Goal: Information Seeking & Learning: Learn about a topic

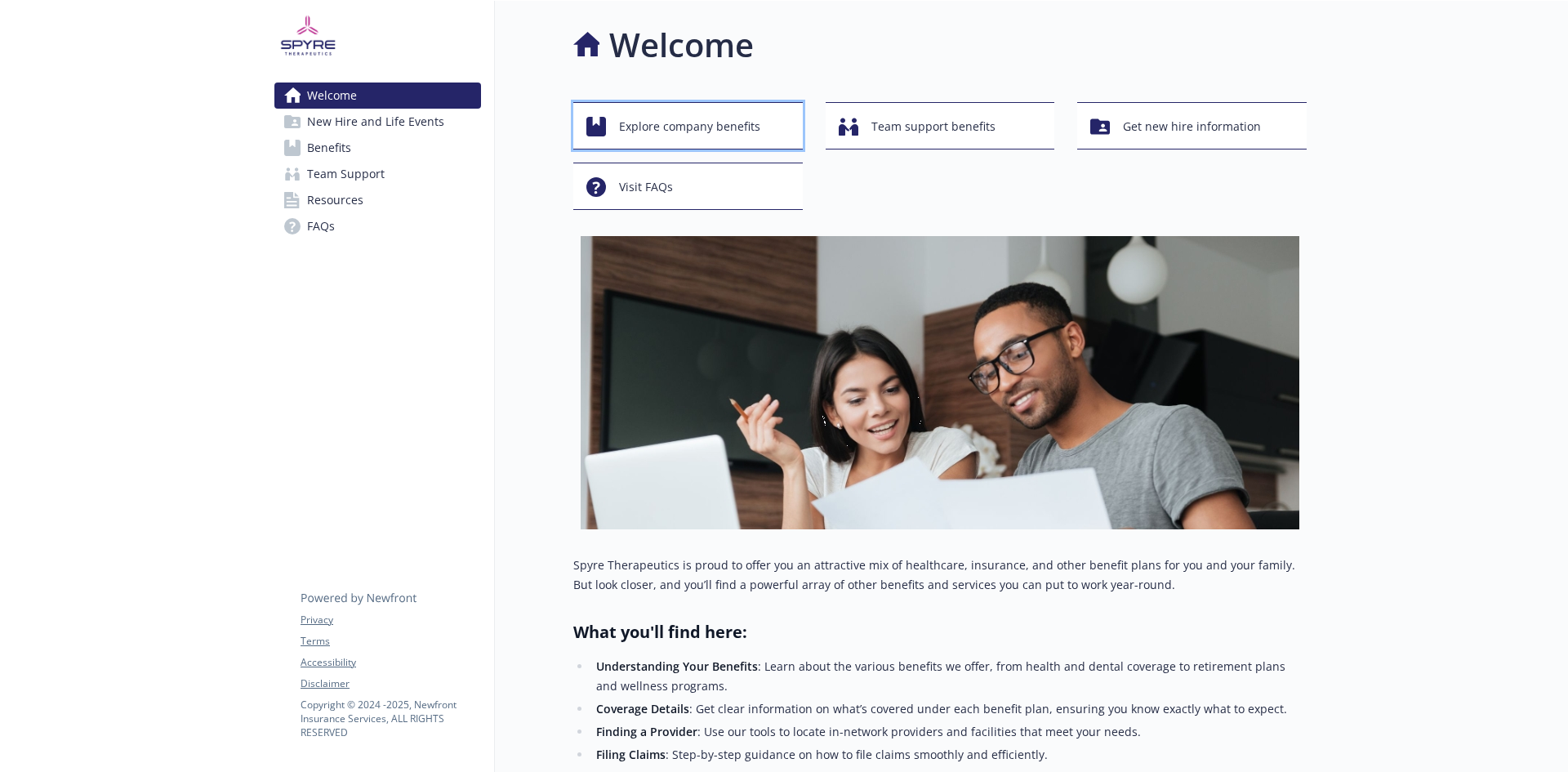
click at [721, 128] on span "Explore company benefits" at bounding box center [690, 127] width 142 height 31
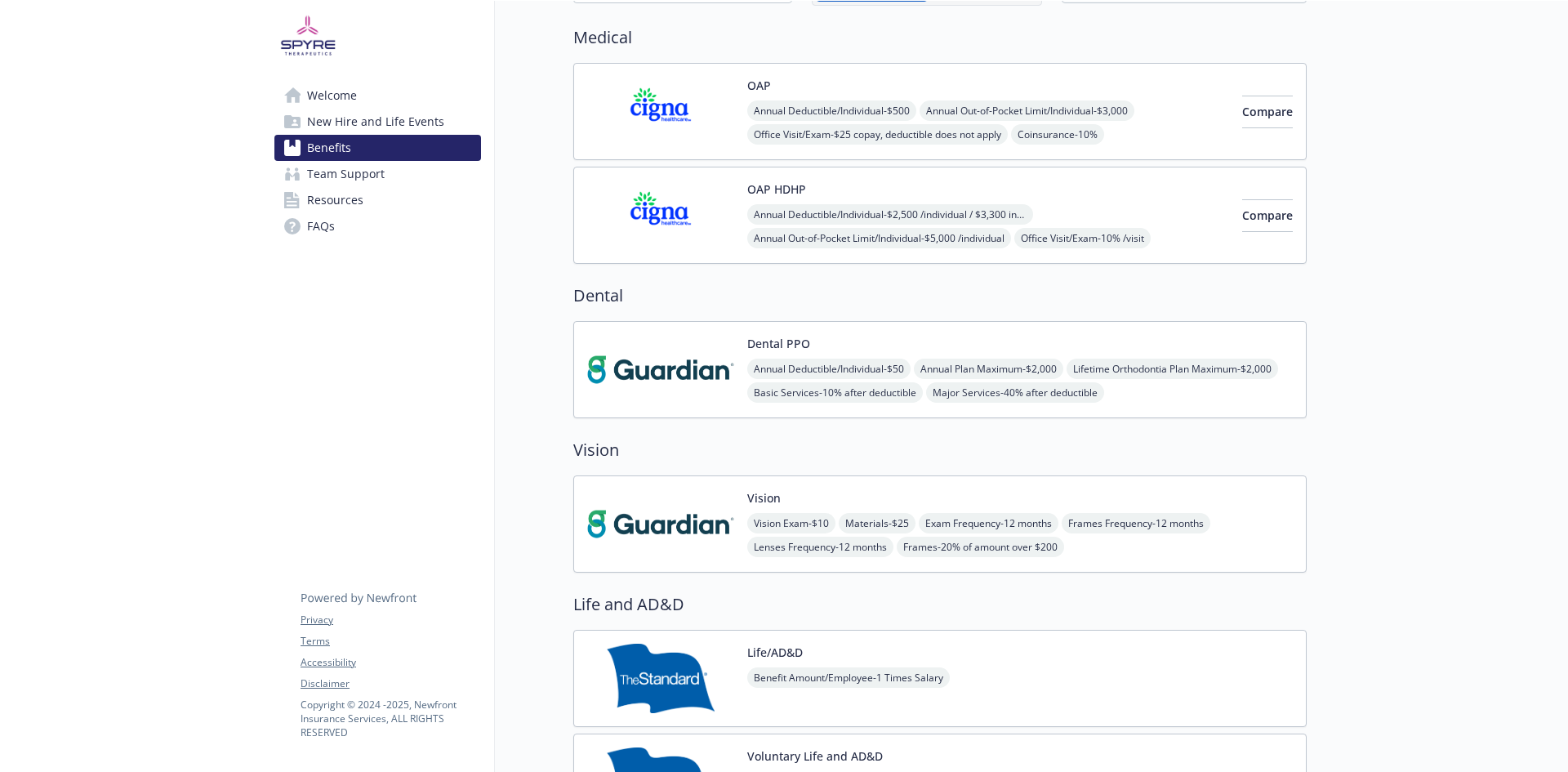
scroll to position [82, 0]
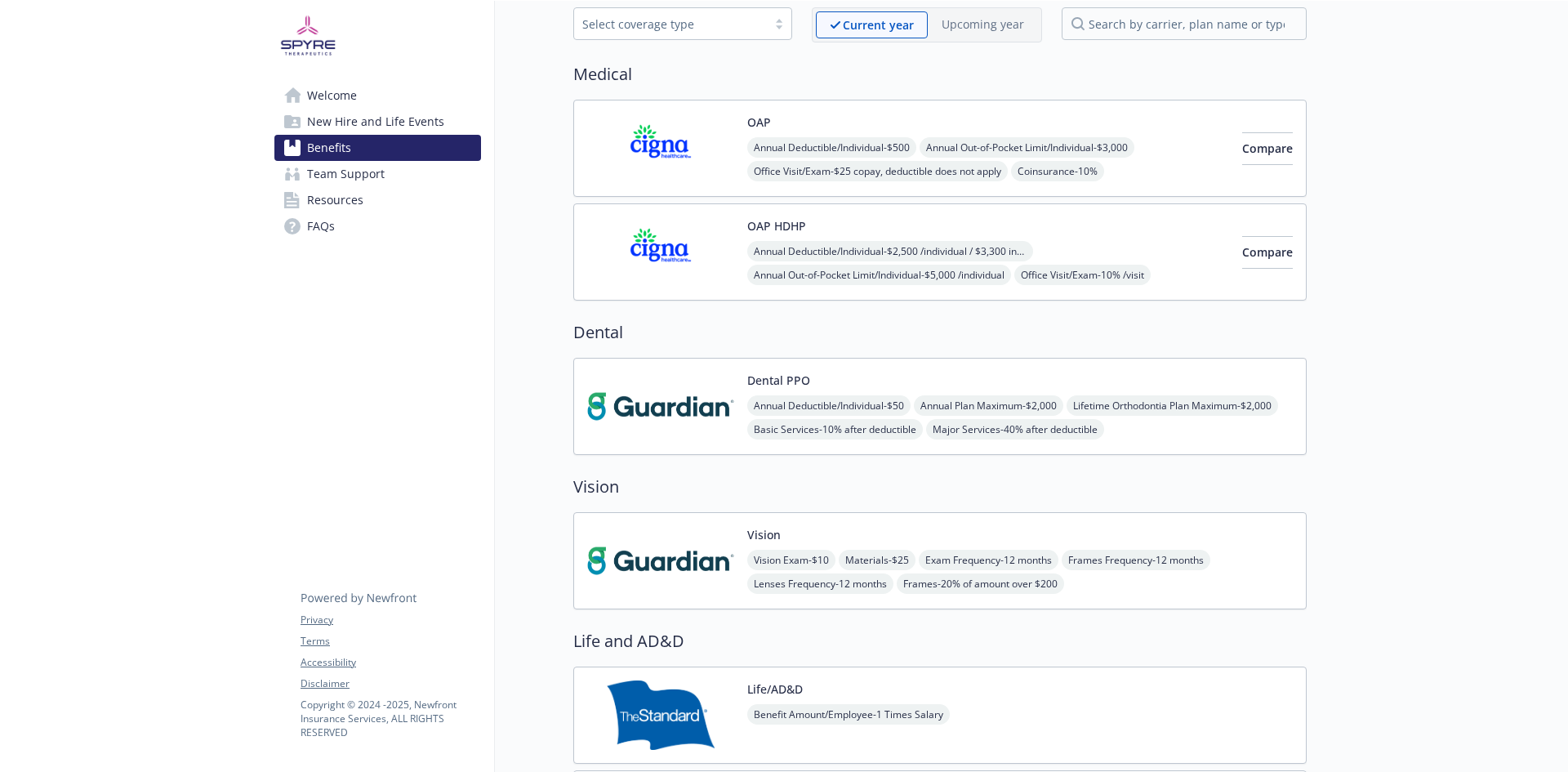
click at [763, 528] on button "Vision" at bounding box center [764, 534] width 33 height 17
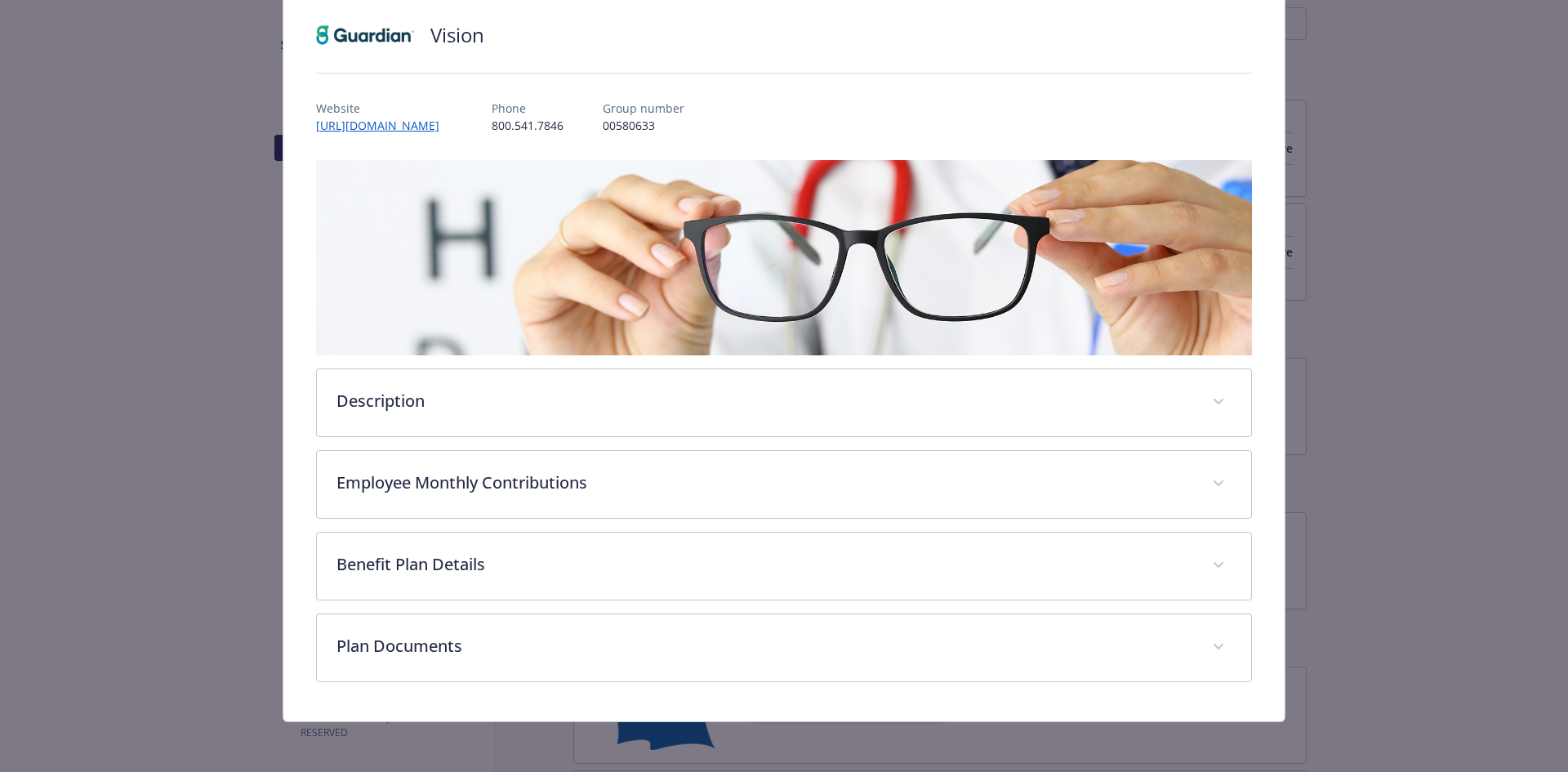
scroll to position [116, 0]
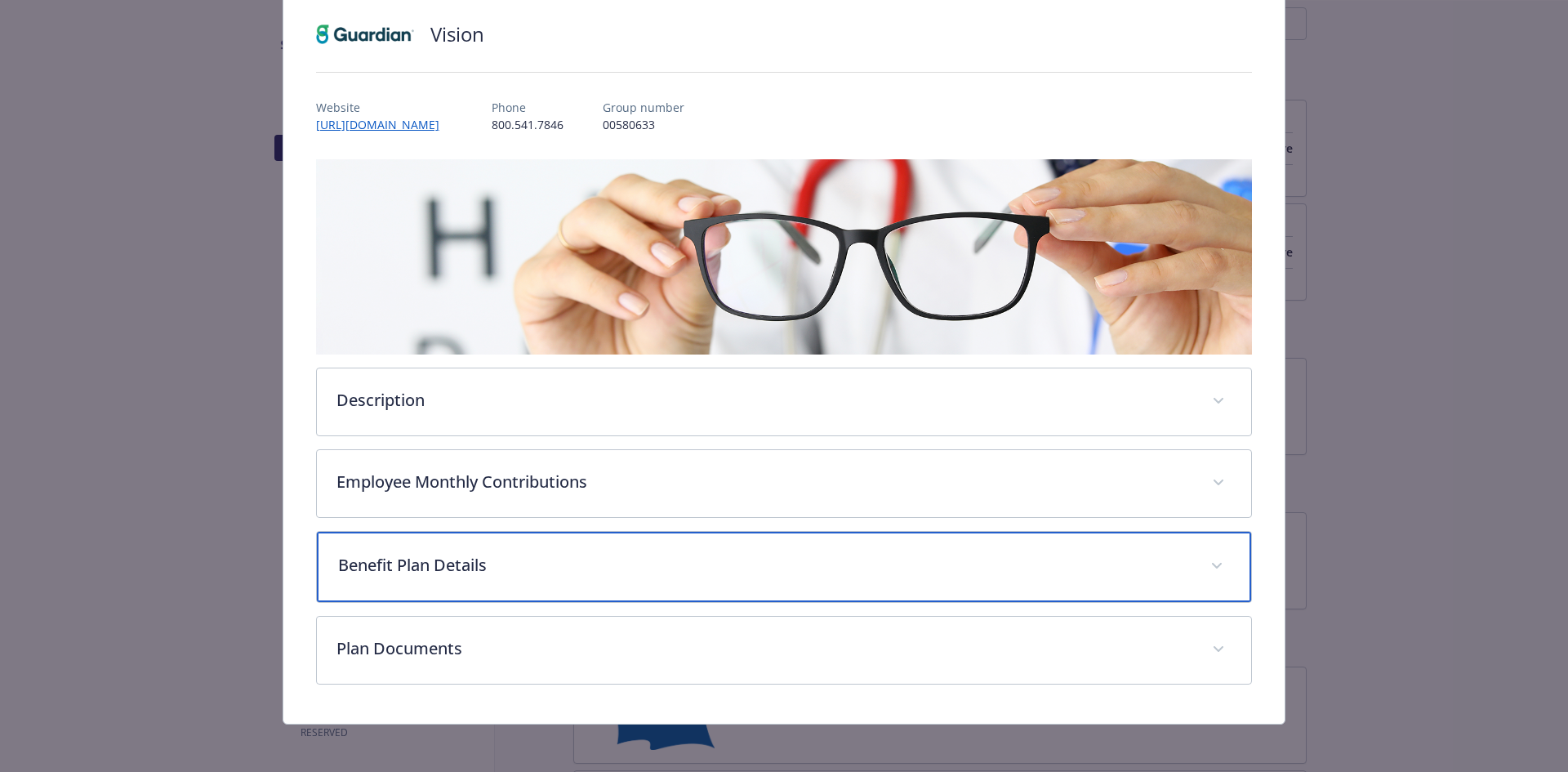
click at [638, 570] on p "Benefit Plan Details" at bounding box center [764, 565] width 853 height 24
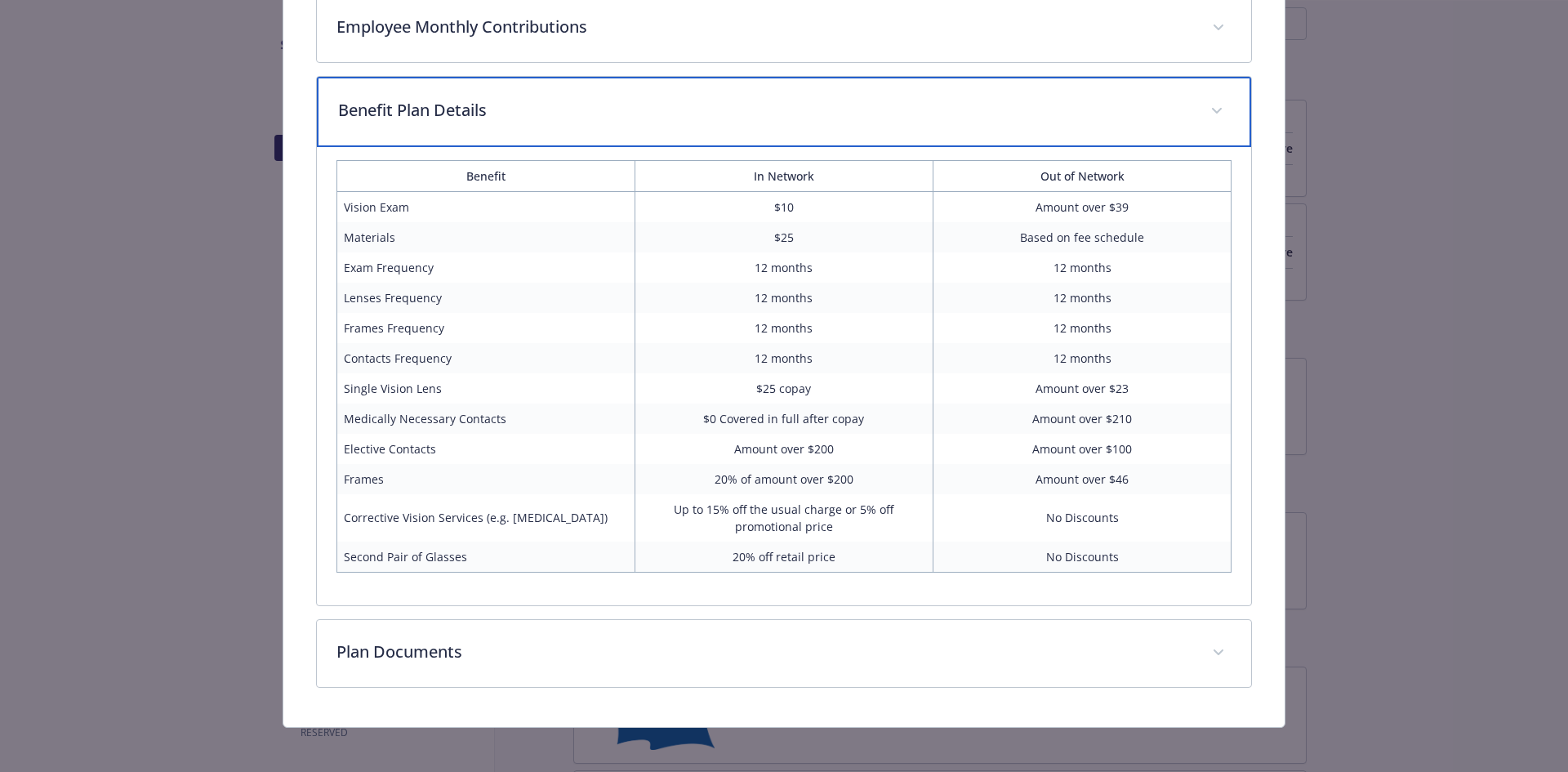
scroll to position [577, 0]
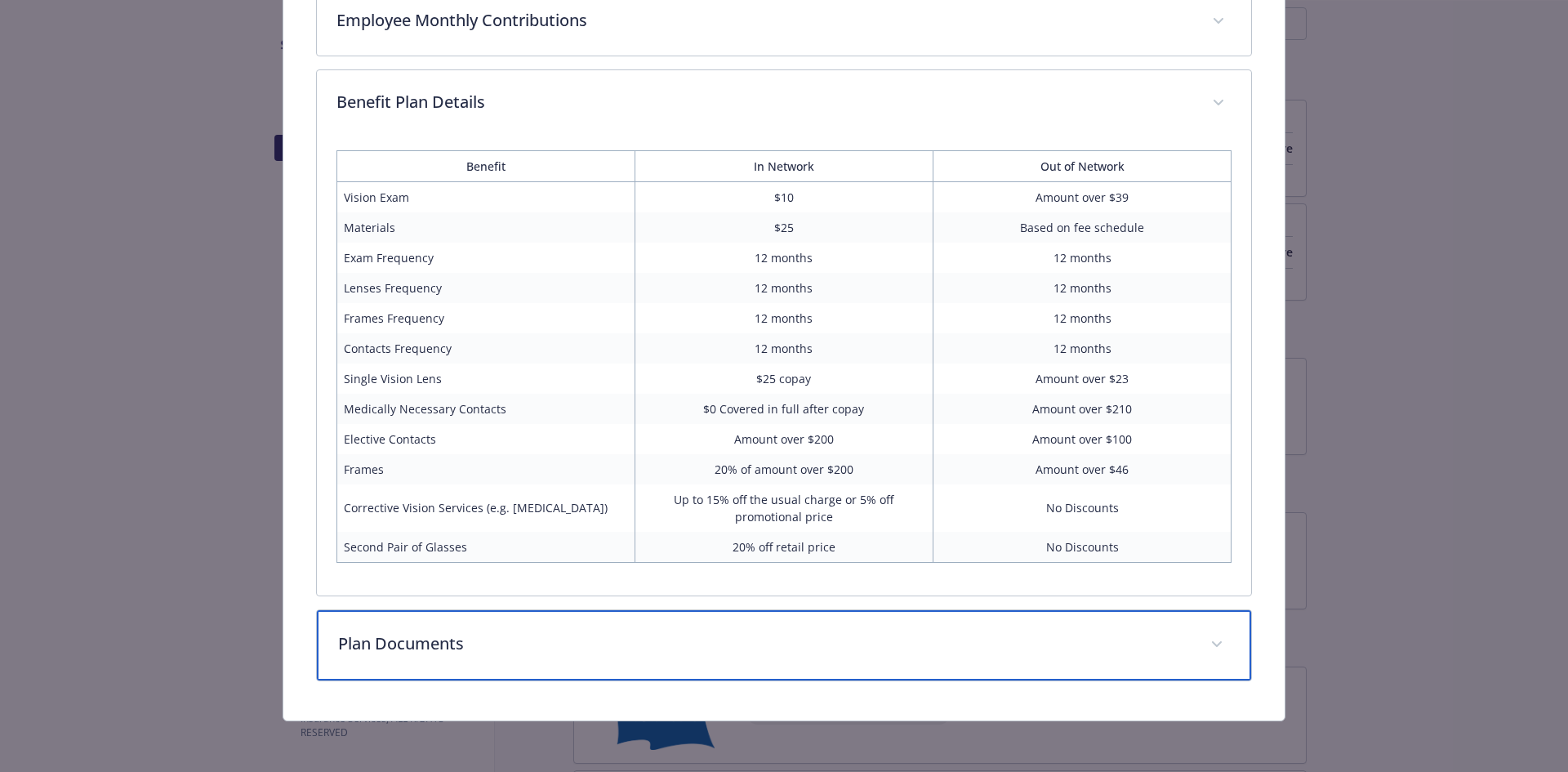
click at [678, 665] on div "Plan Documents" at bounding box center [784, 644] width 936 height 70
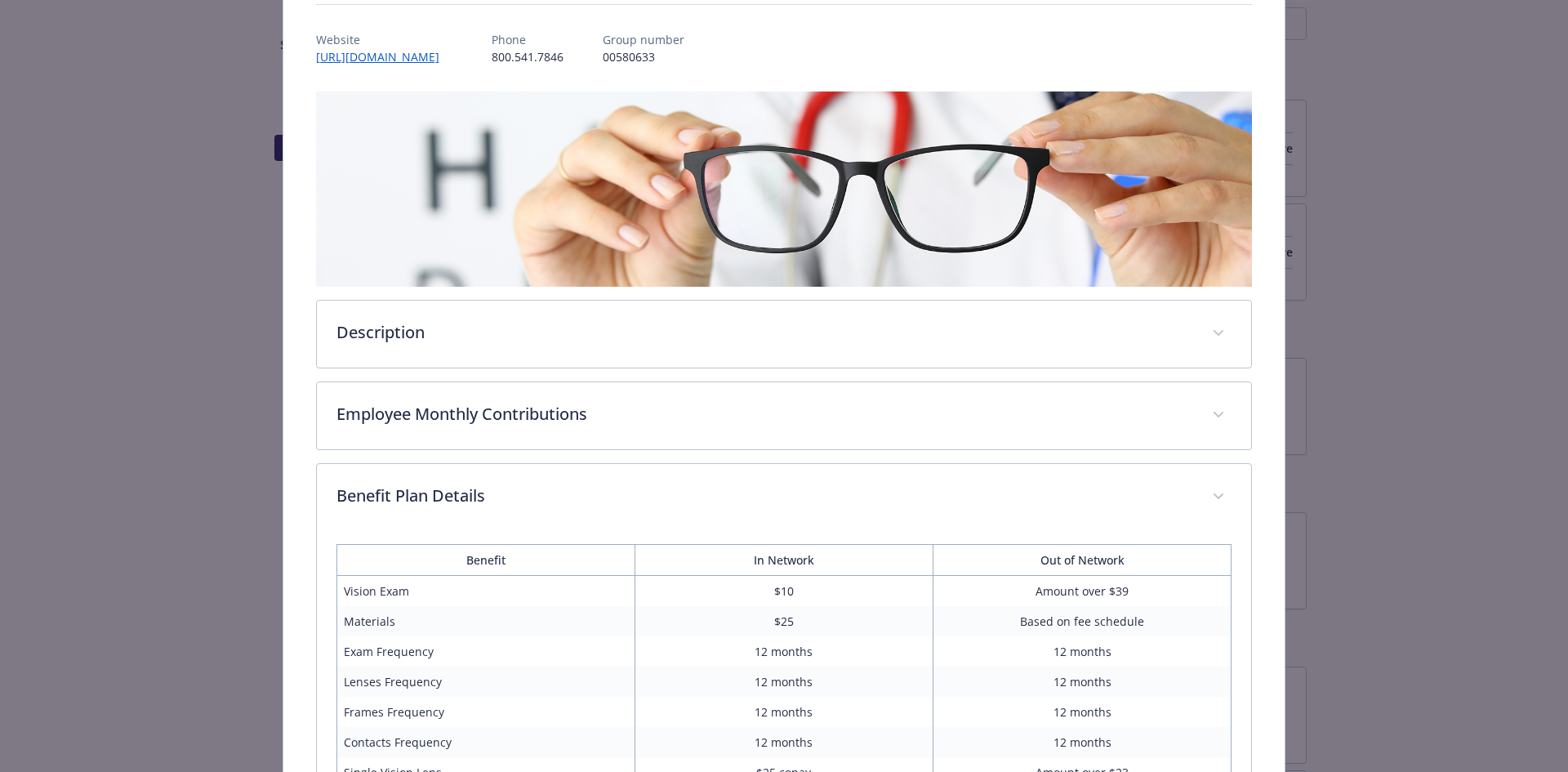
scroll to position [0, 0]
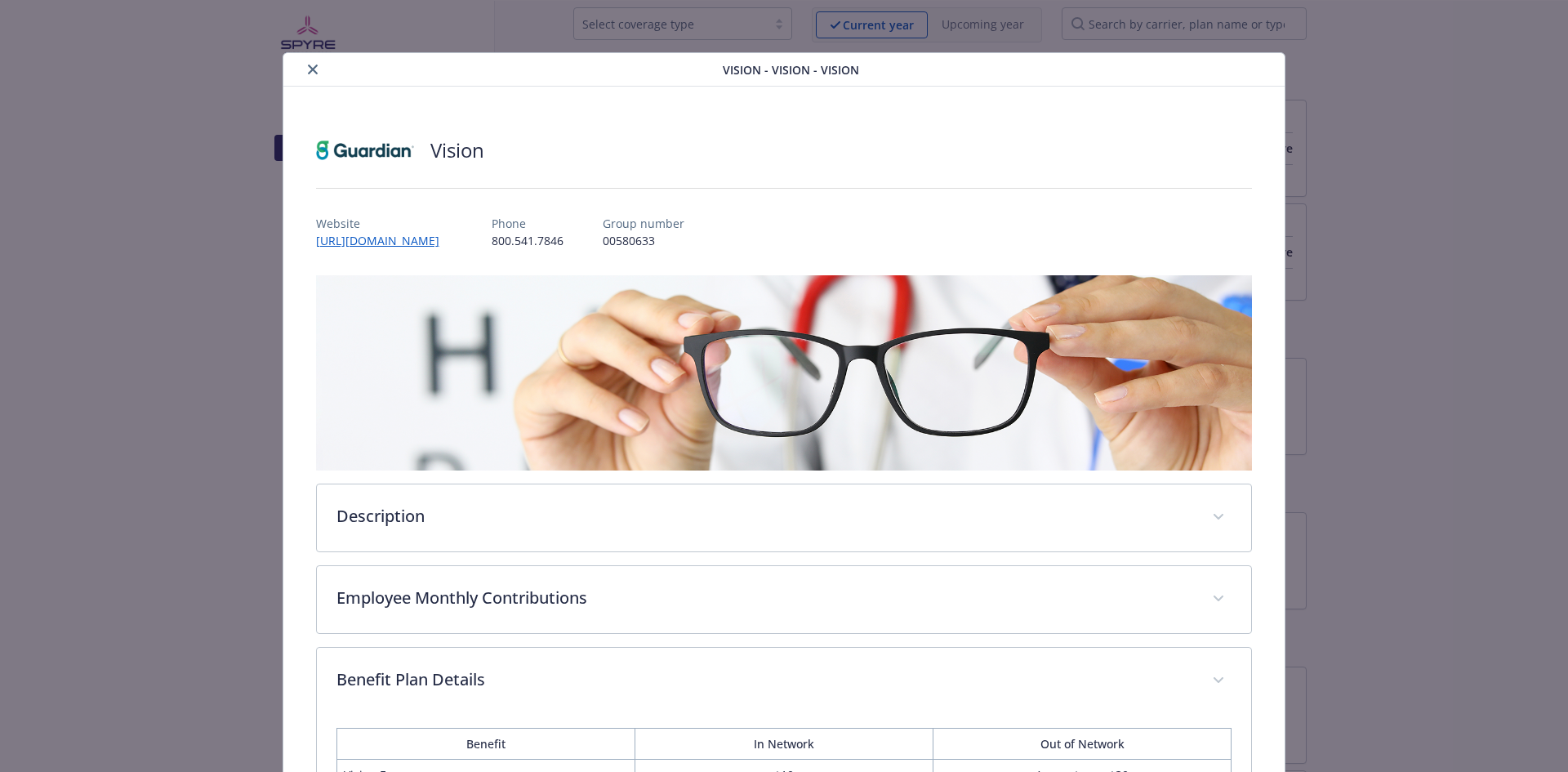
click at [305, 63] on button "close" at bounding box center [313, 69] width 19 height 19
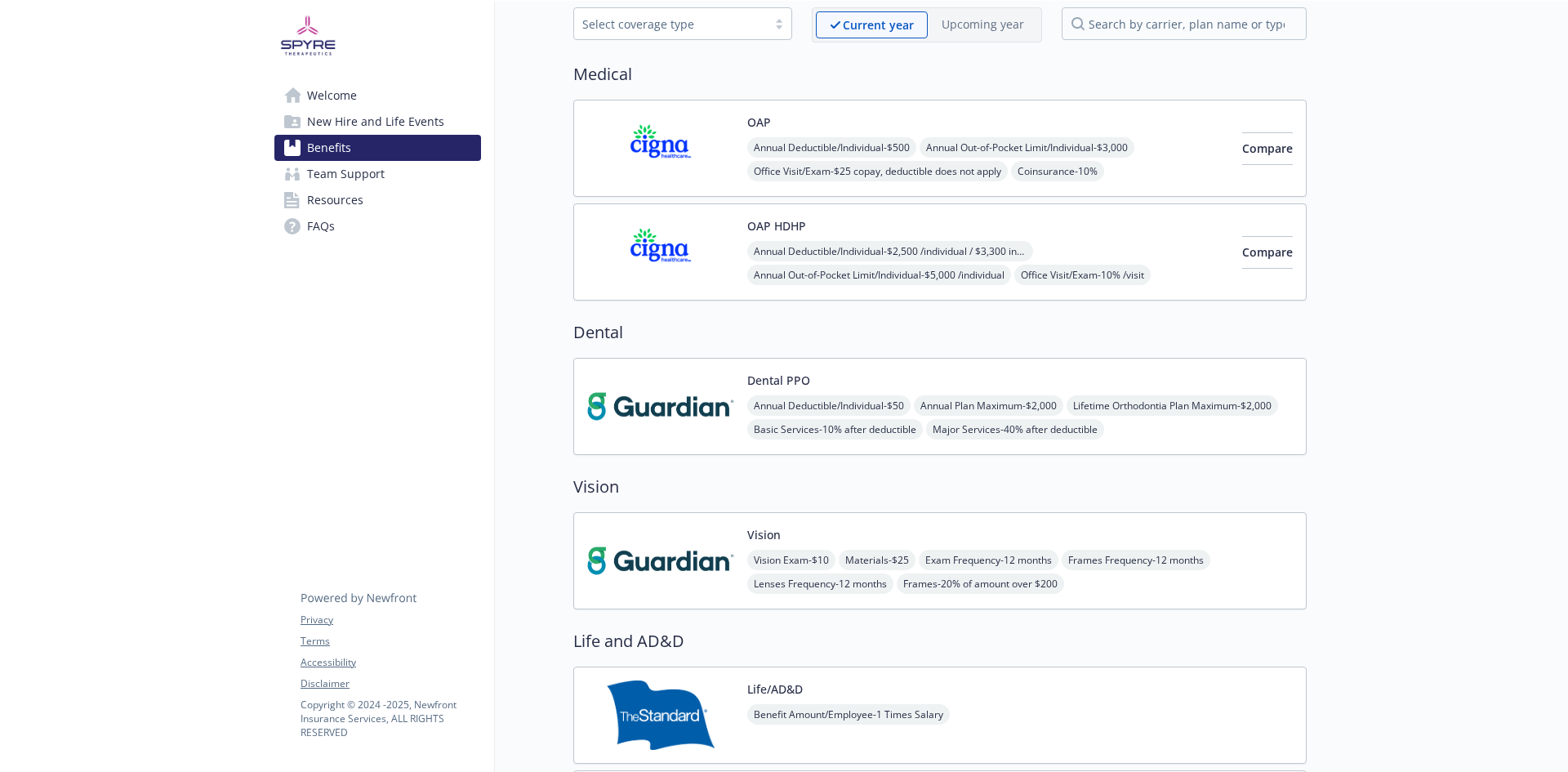
click at [361, 123] on span "New Hire and Life Events" at bounding box center [376, 121] width 137 height 26
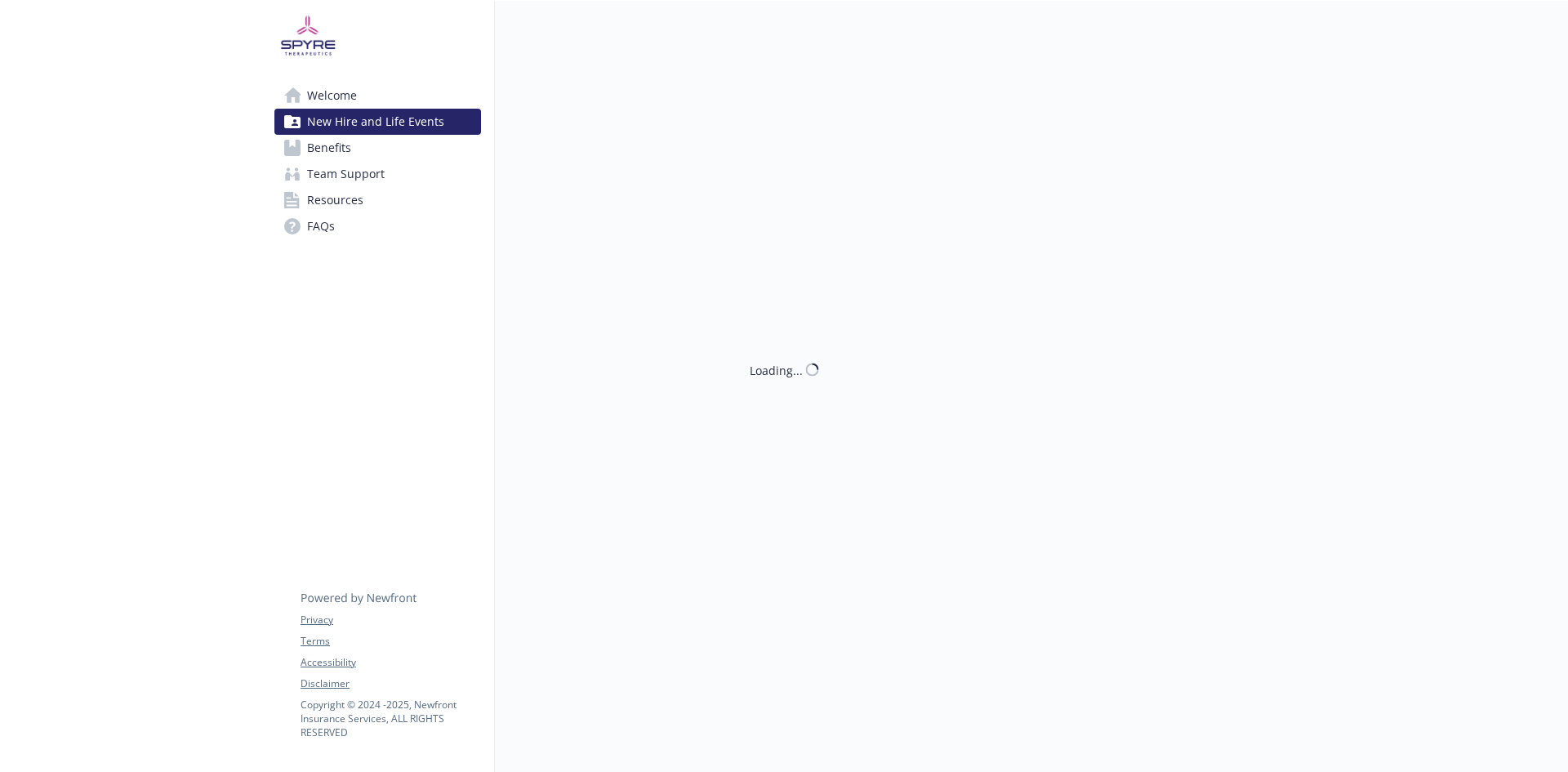
scroll to position [13, 0]
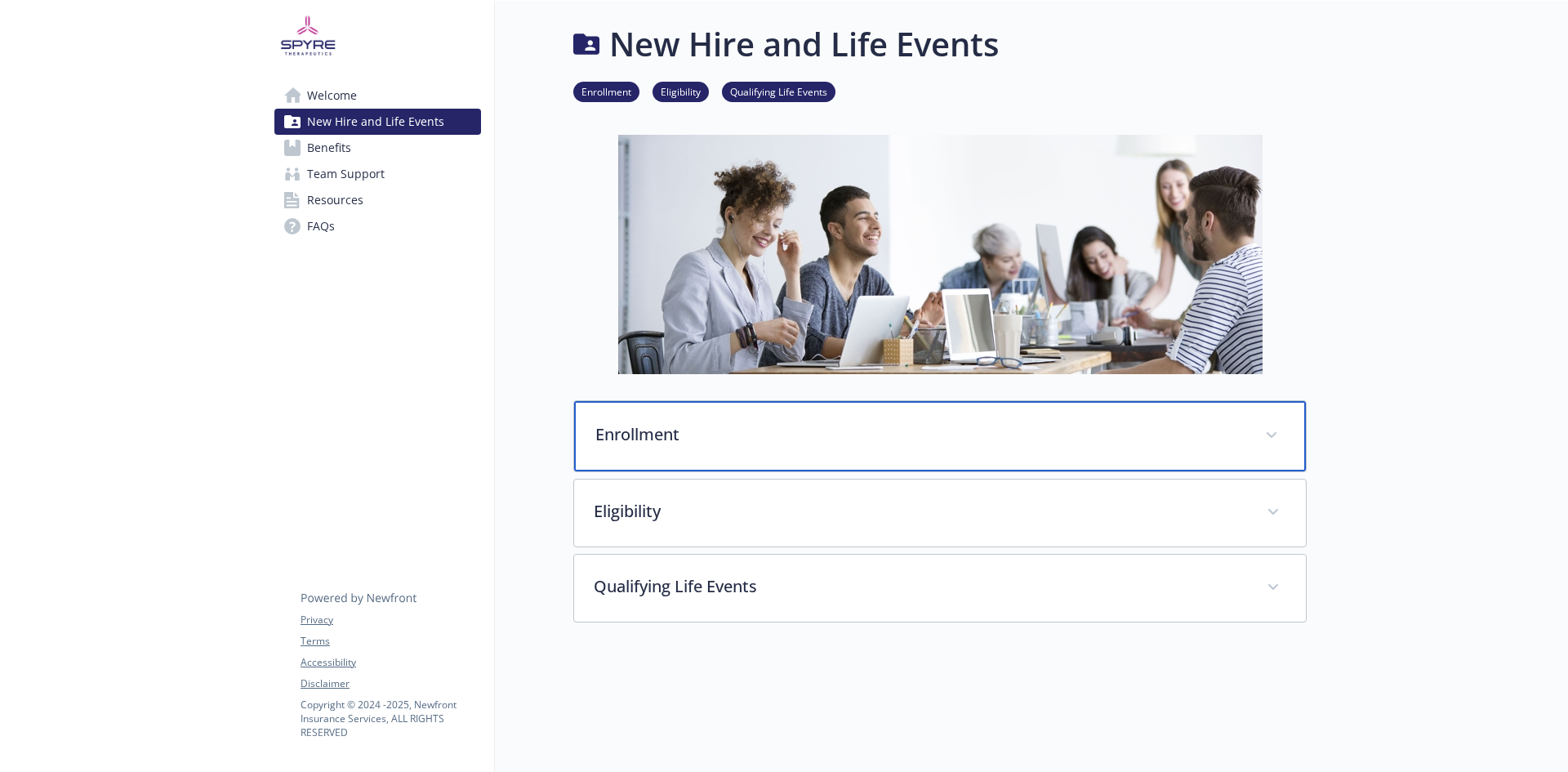
click at [832, 422] on p "Enrollment" at bounding box center [921, 434] width 650 height 24
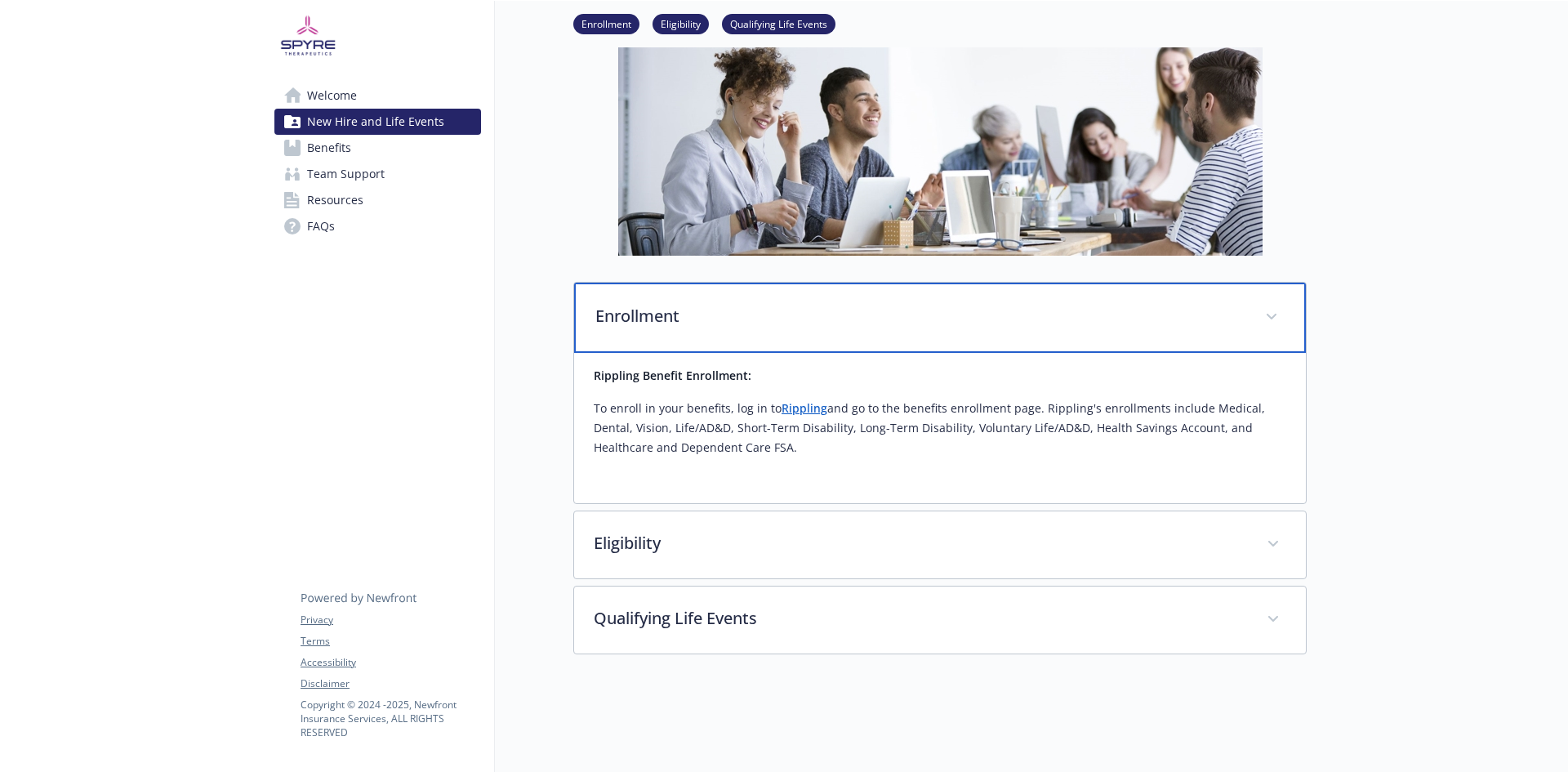
scroll to position [132, 0]
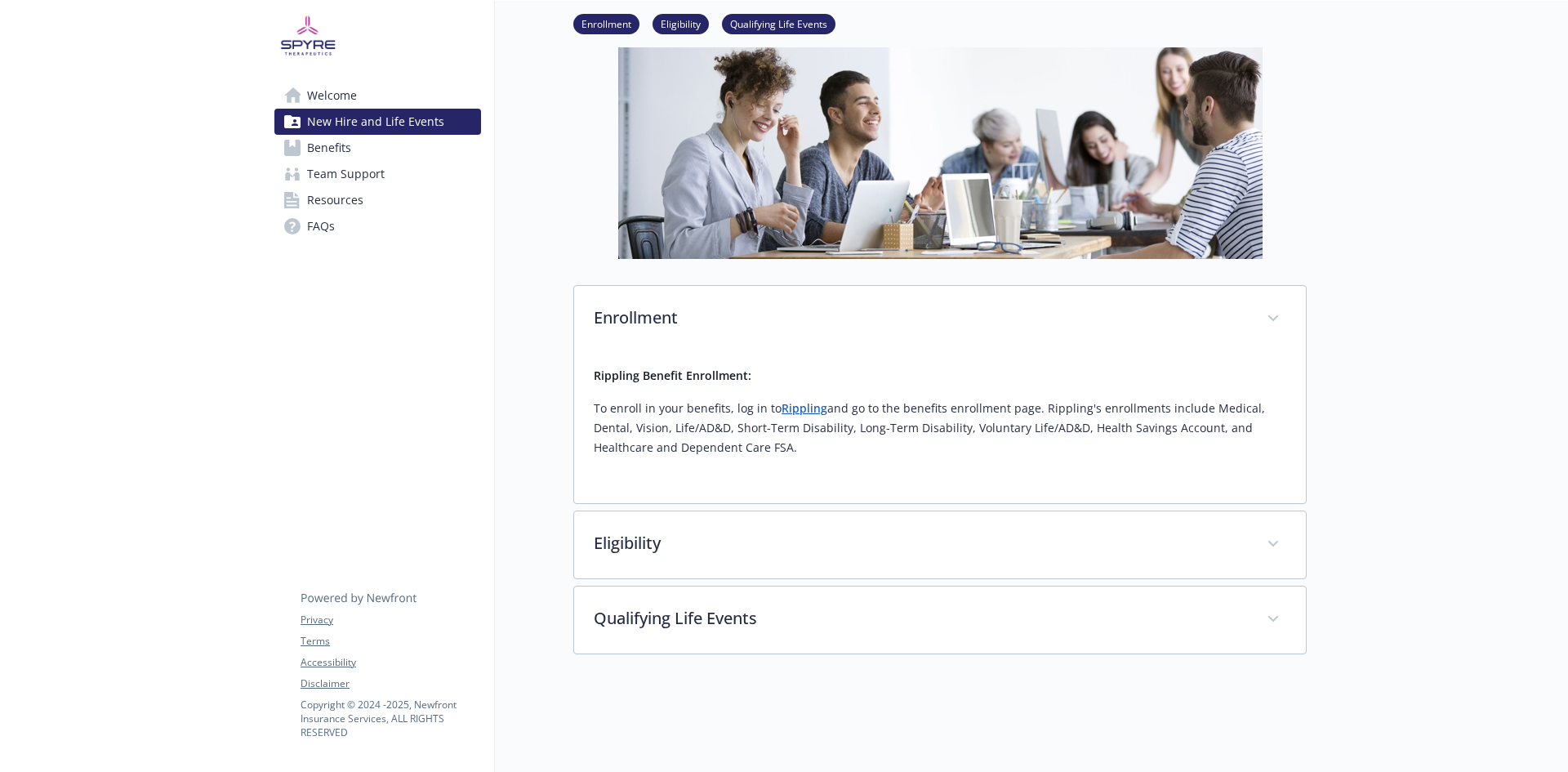
click at [323, 228] on span "FAQs" at bounding box center [321, 226] width 28 height 26
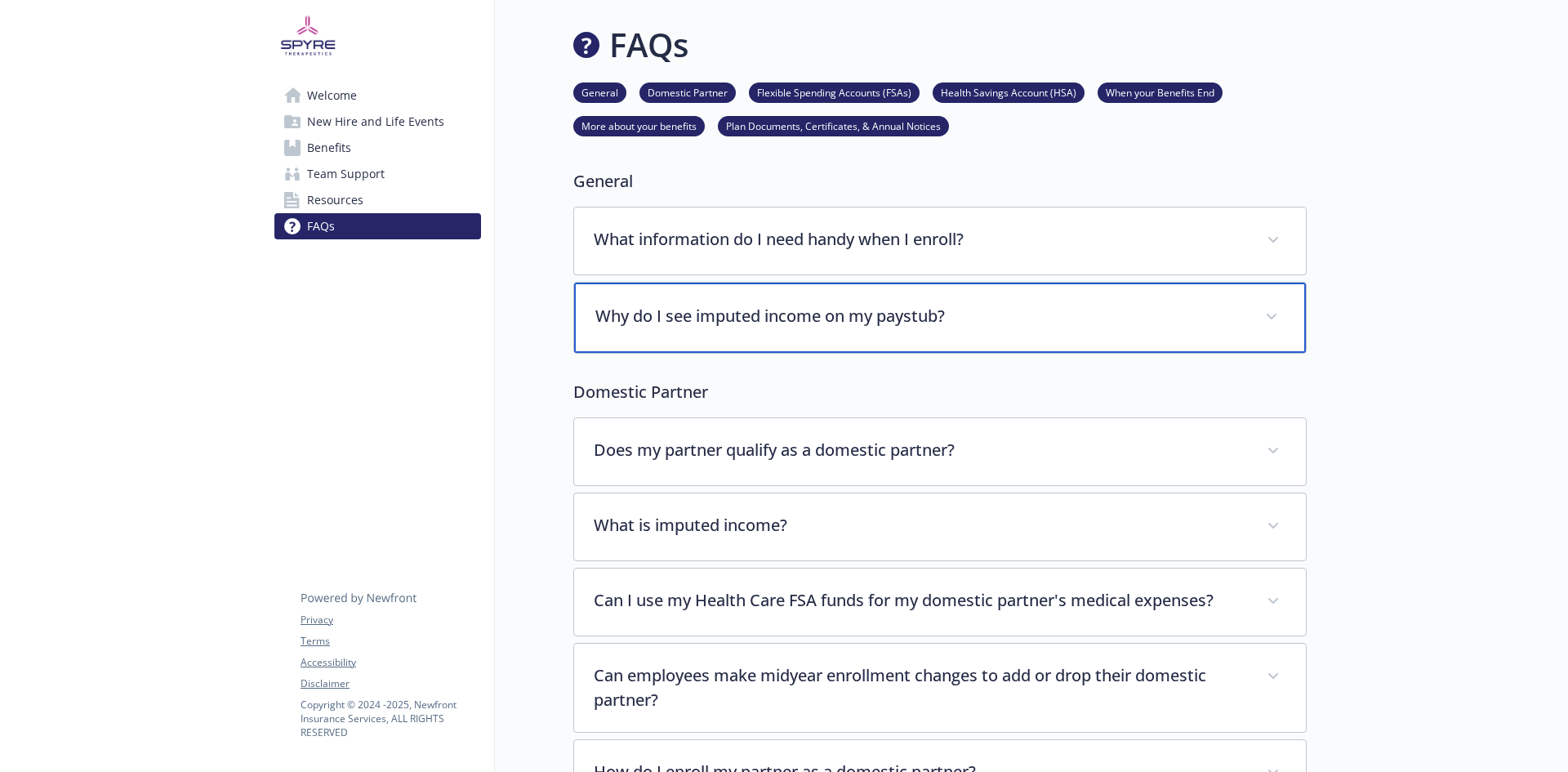
click at [884, 311] on p "Why do I see imputed income on my paystub?" at bounding box center [921, 316] width 650 height 24
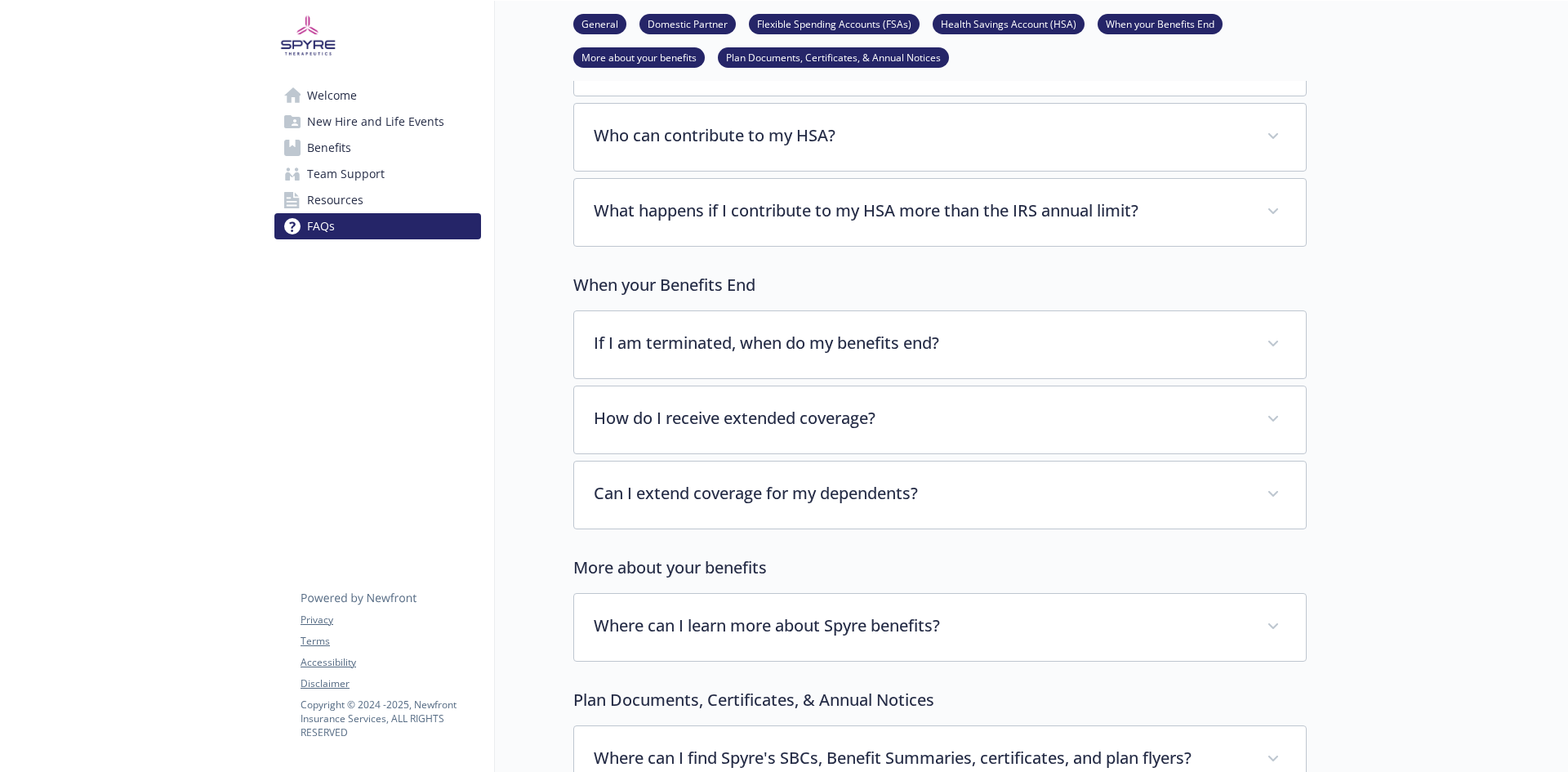
scroll to position [3185, 0]
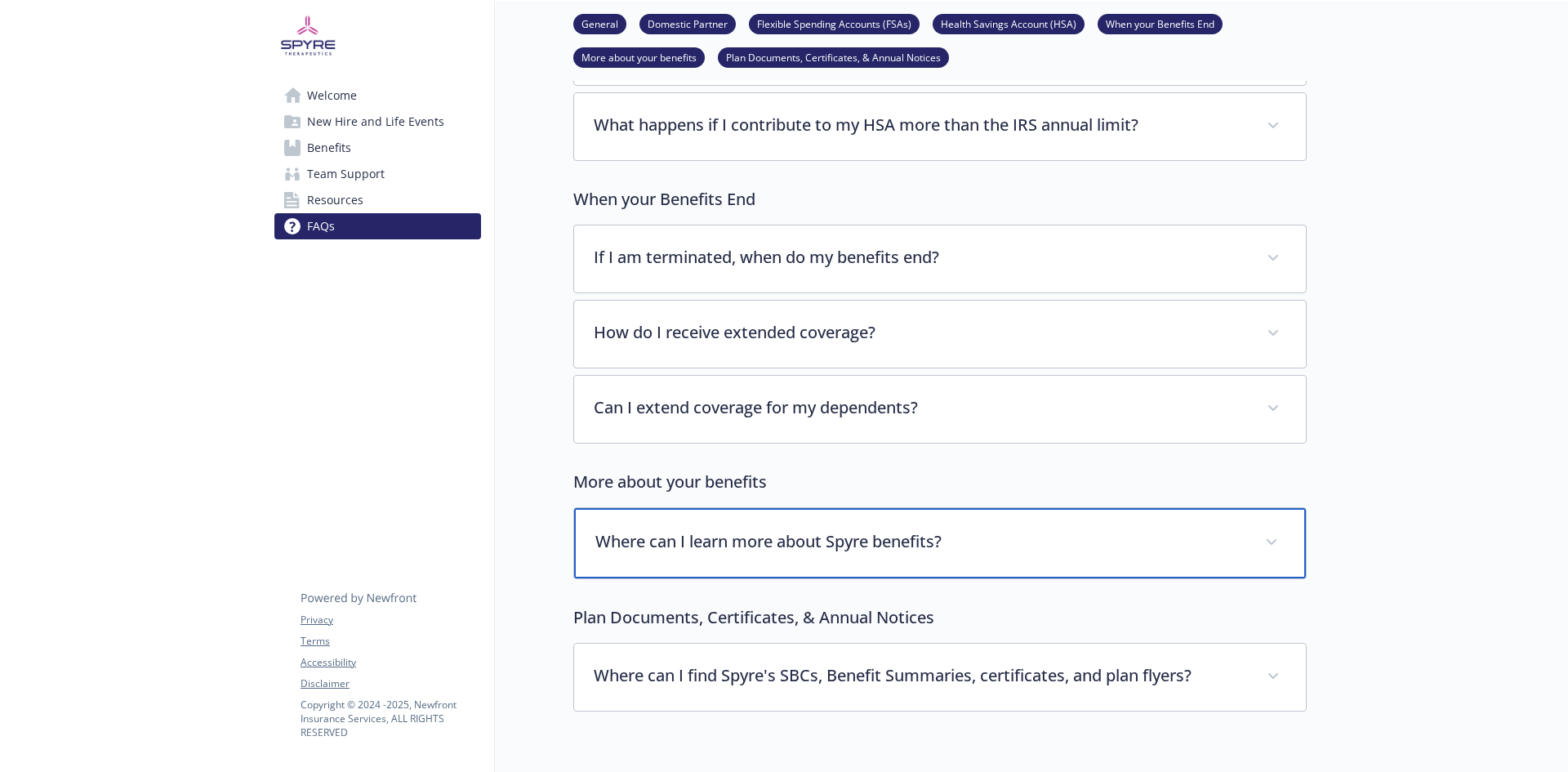
click at [882, 529] on p "Where can I learn more about Spyre benefits?" at bounding box center [921, 541] width 650 height 24
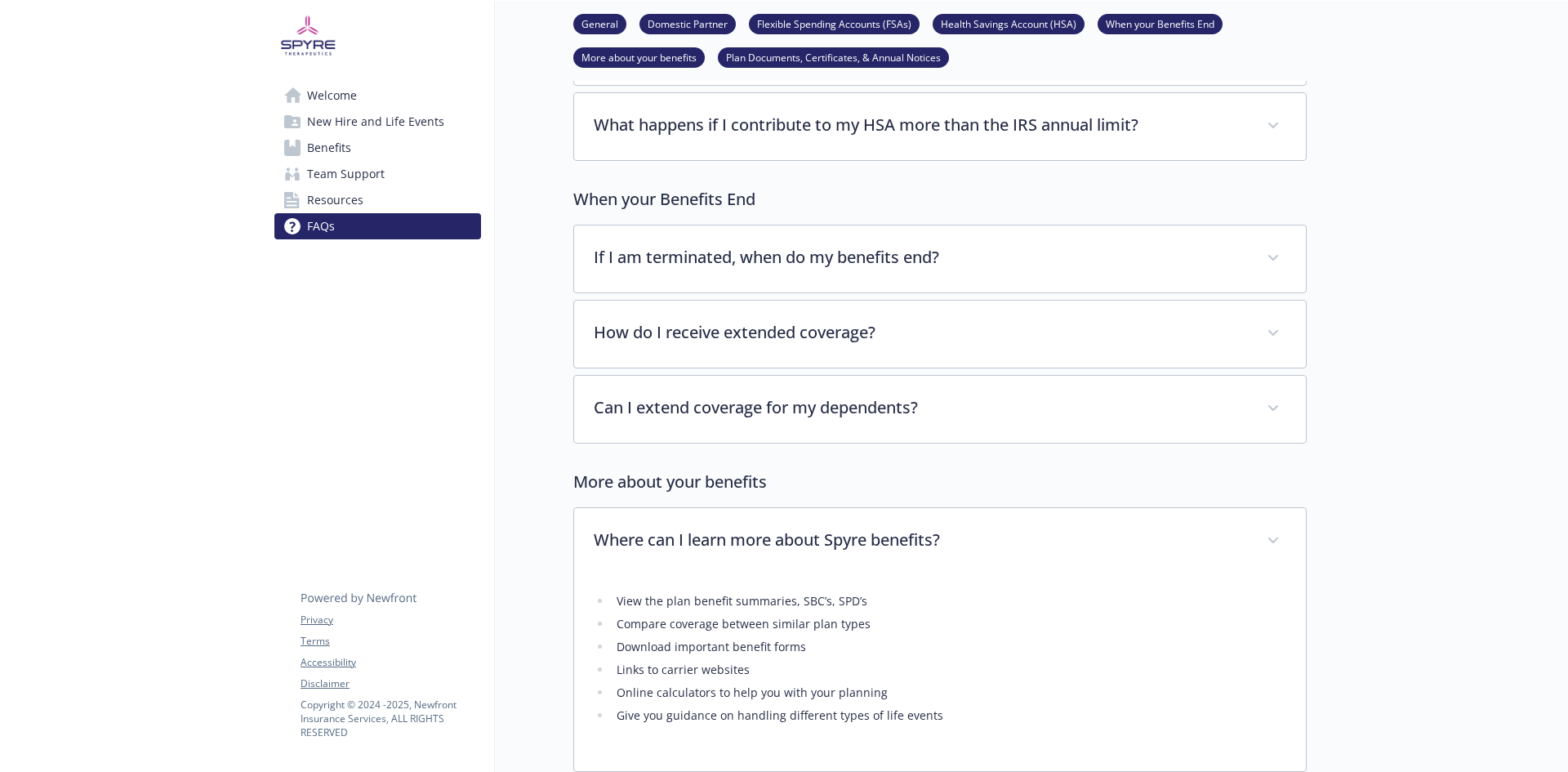
click at [701, 659] on li "Links to carrier websites" at bounding box center [949, 669] width 674 height 19
click at [384, 197] on link "Resources" at bounding box center [377, 200] width 207 height 26
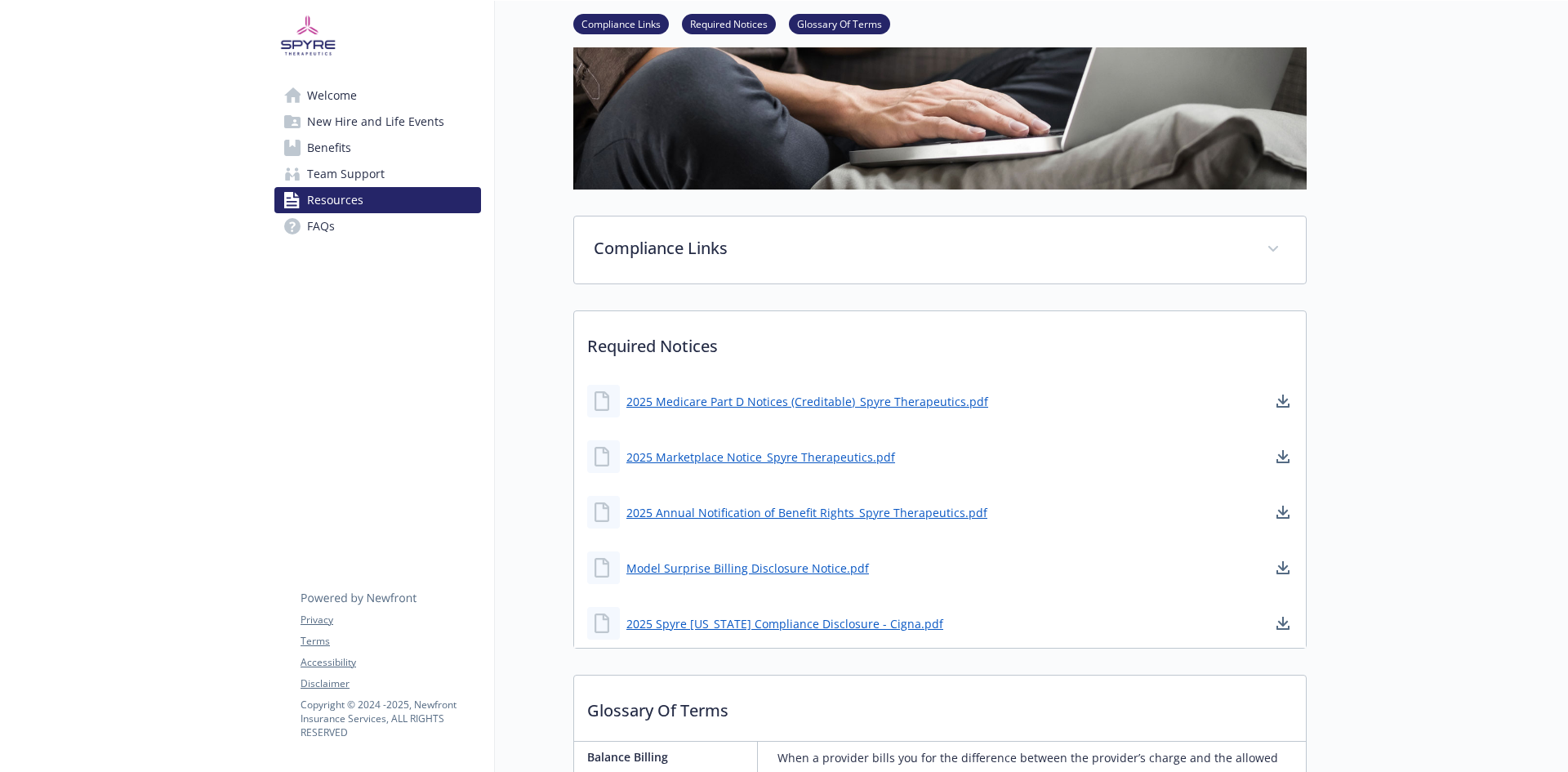
scroll to position [245, 0]
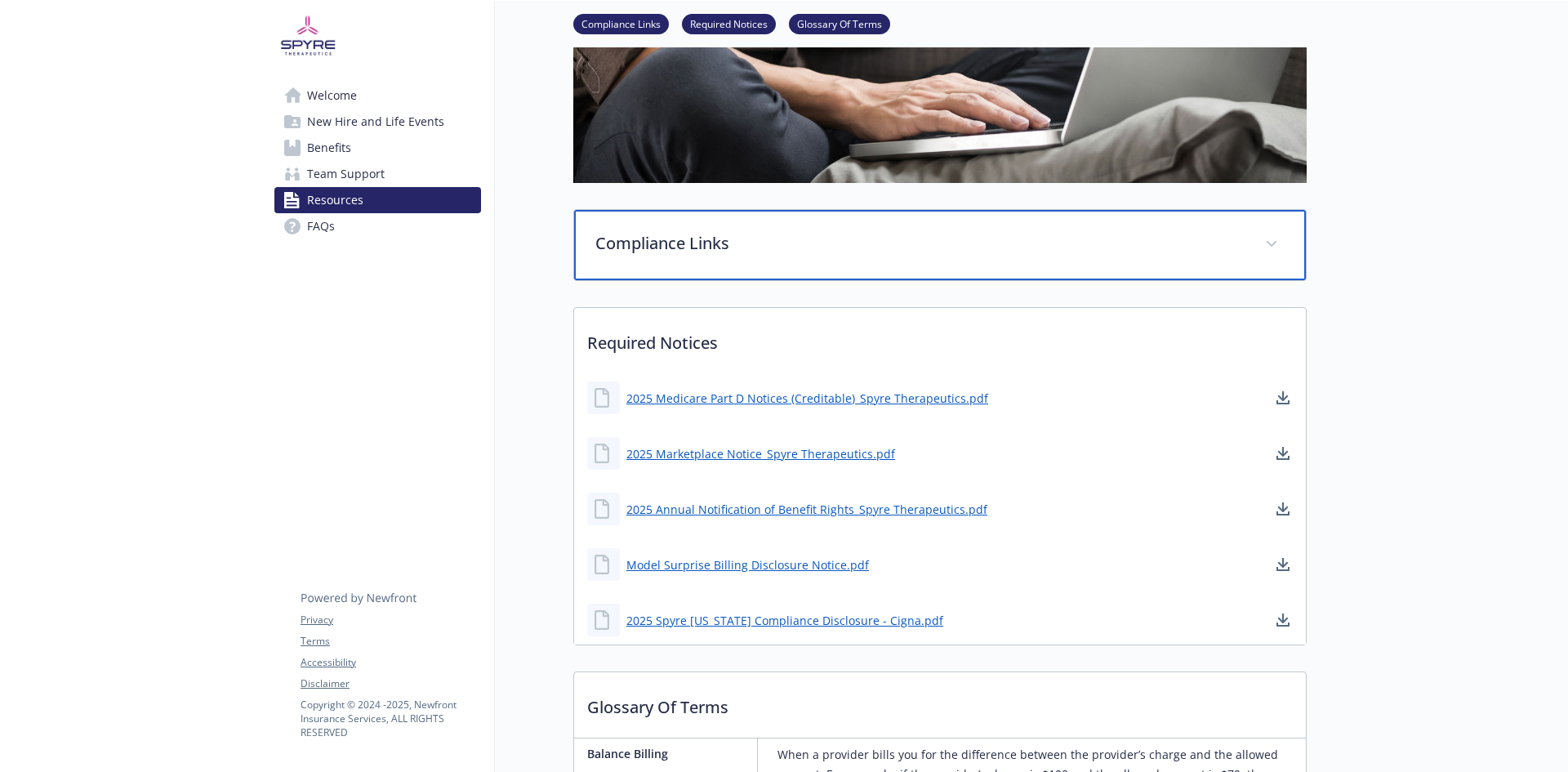
click at [1035, 231] on p "Compliance Links" at bounding box center [921, 244] width 650 height 24
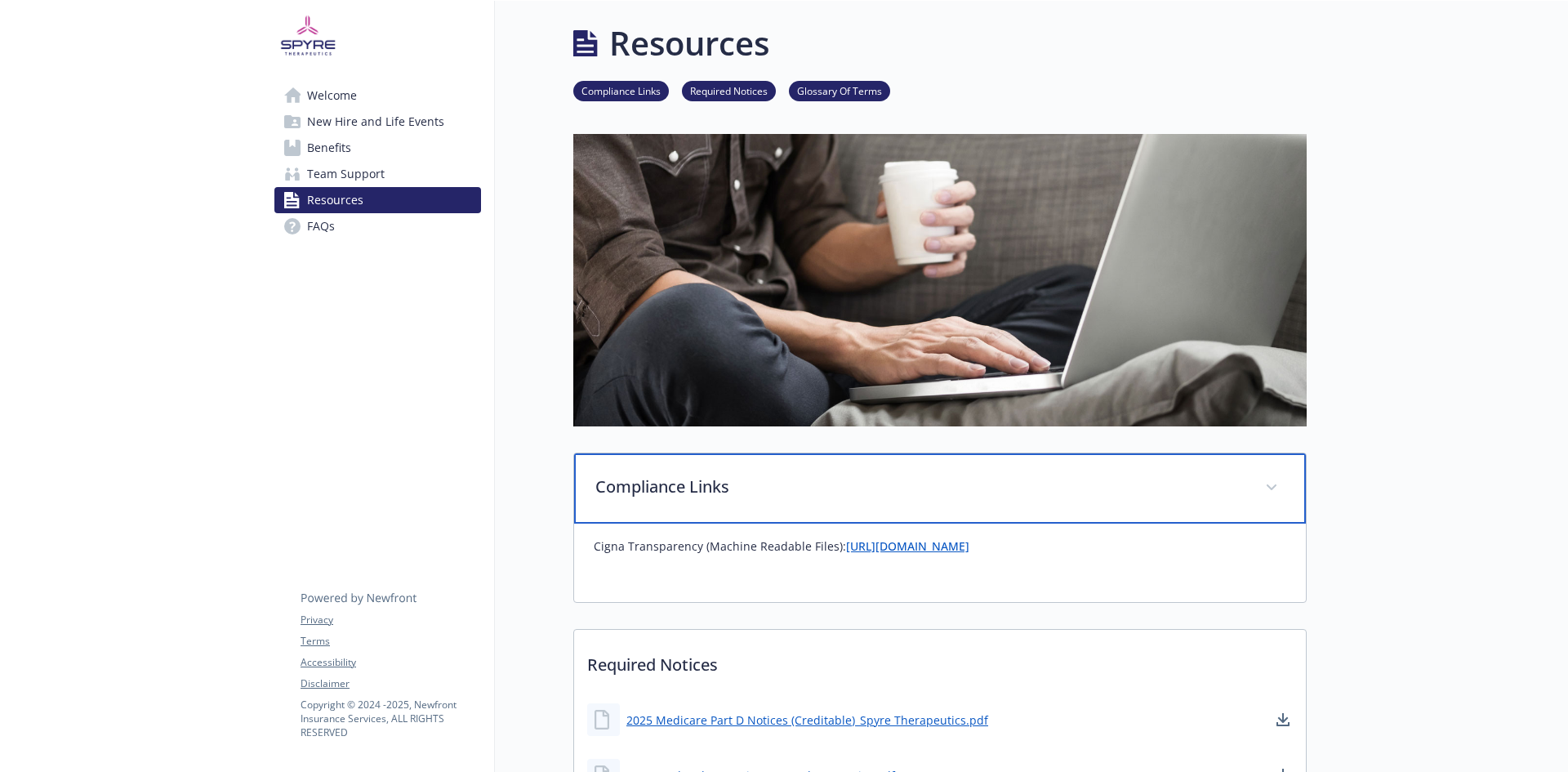
scroll to position [0, 0]
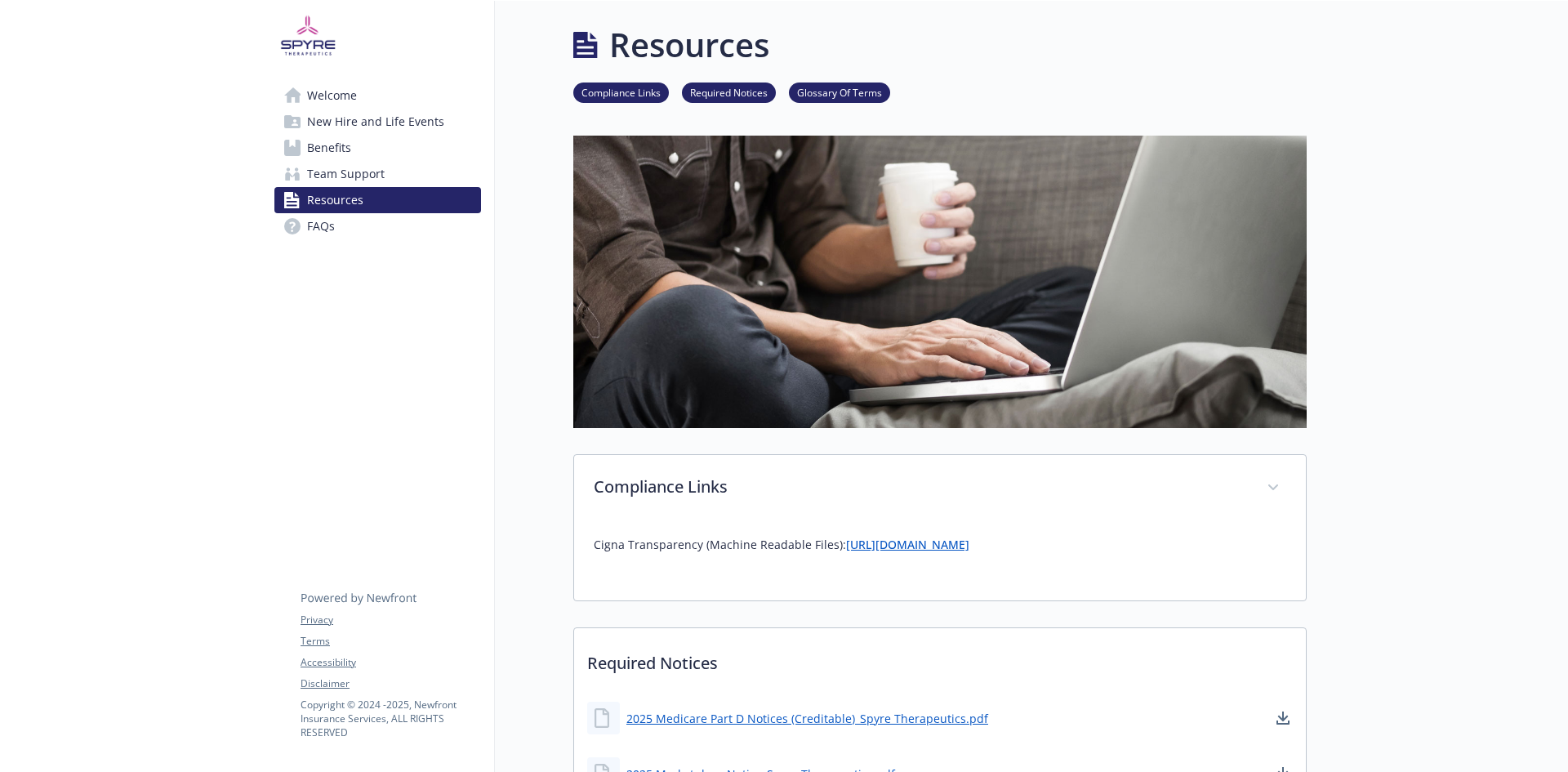
click at [328, 169] on span "Team Support" at bounding box center [346, 174] width 78 height 26
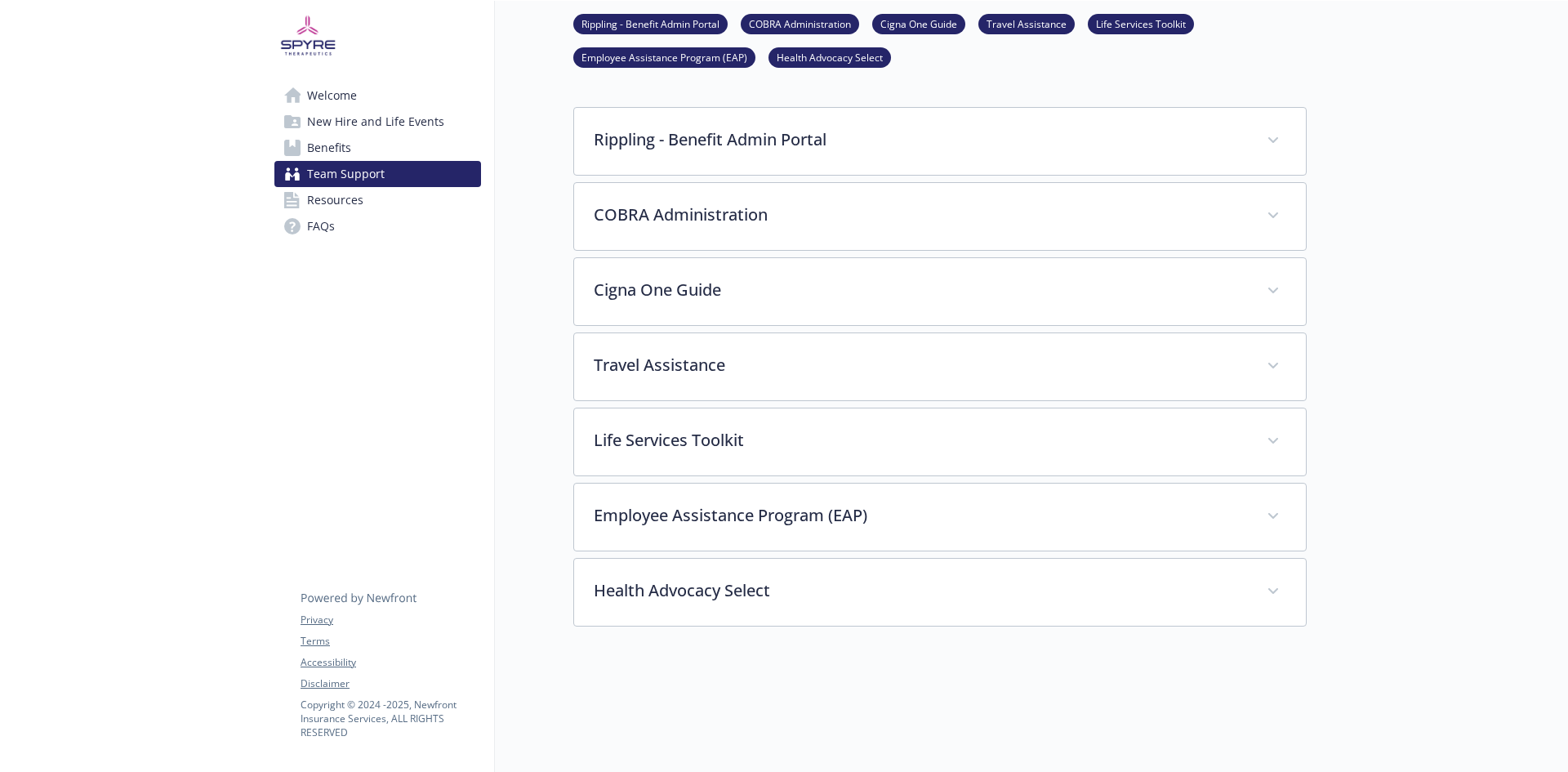
scroll to position [245, 0]
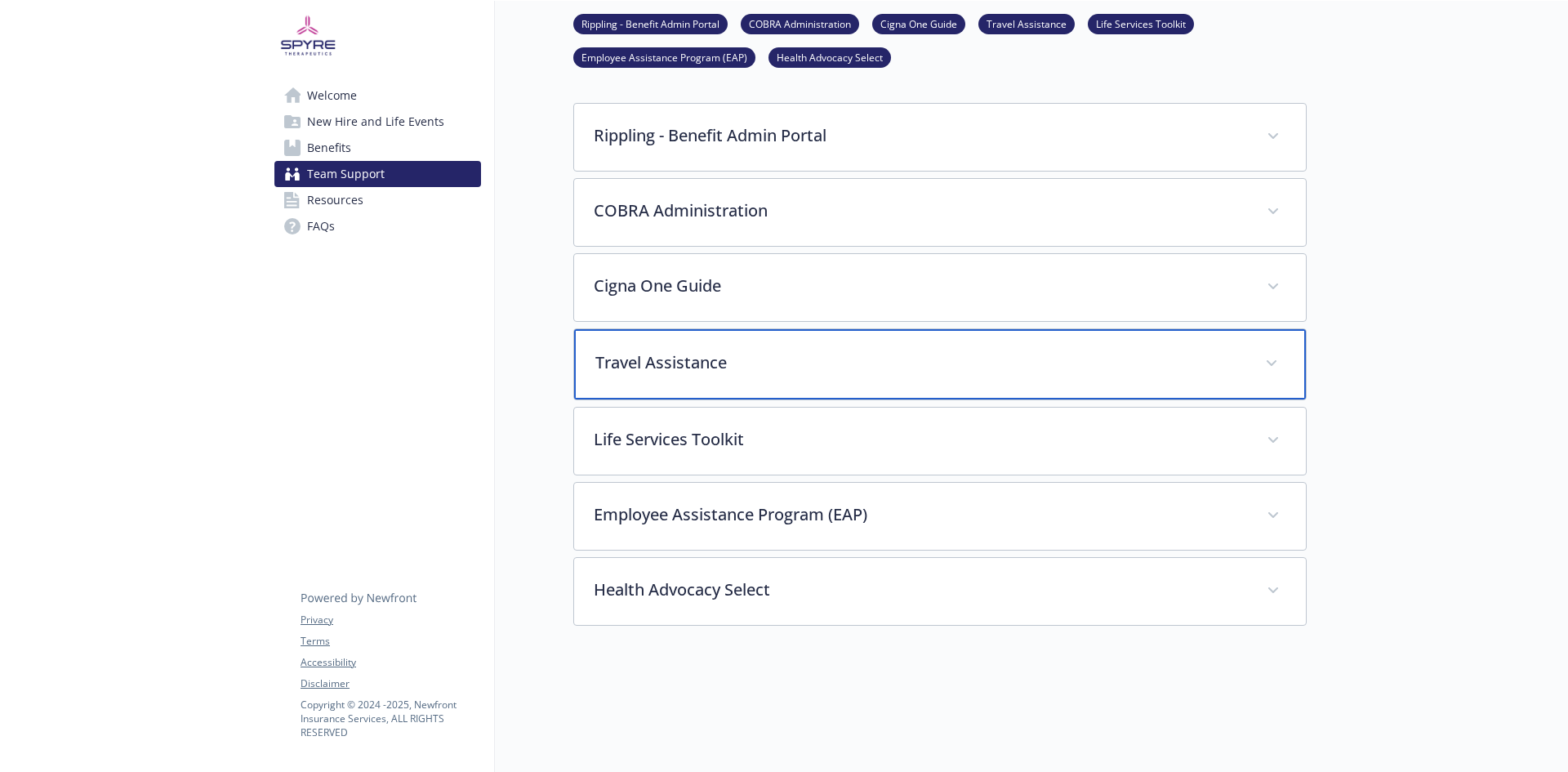
click at [685, 351] on p "Travel Assistance" at bounding box center [921, 362] width 650 height 24
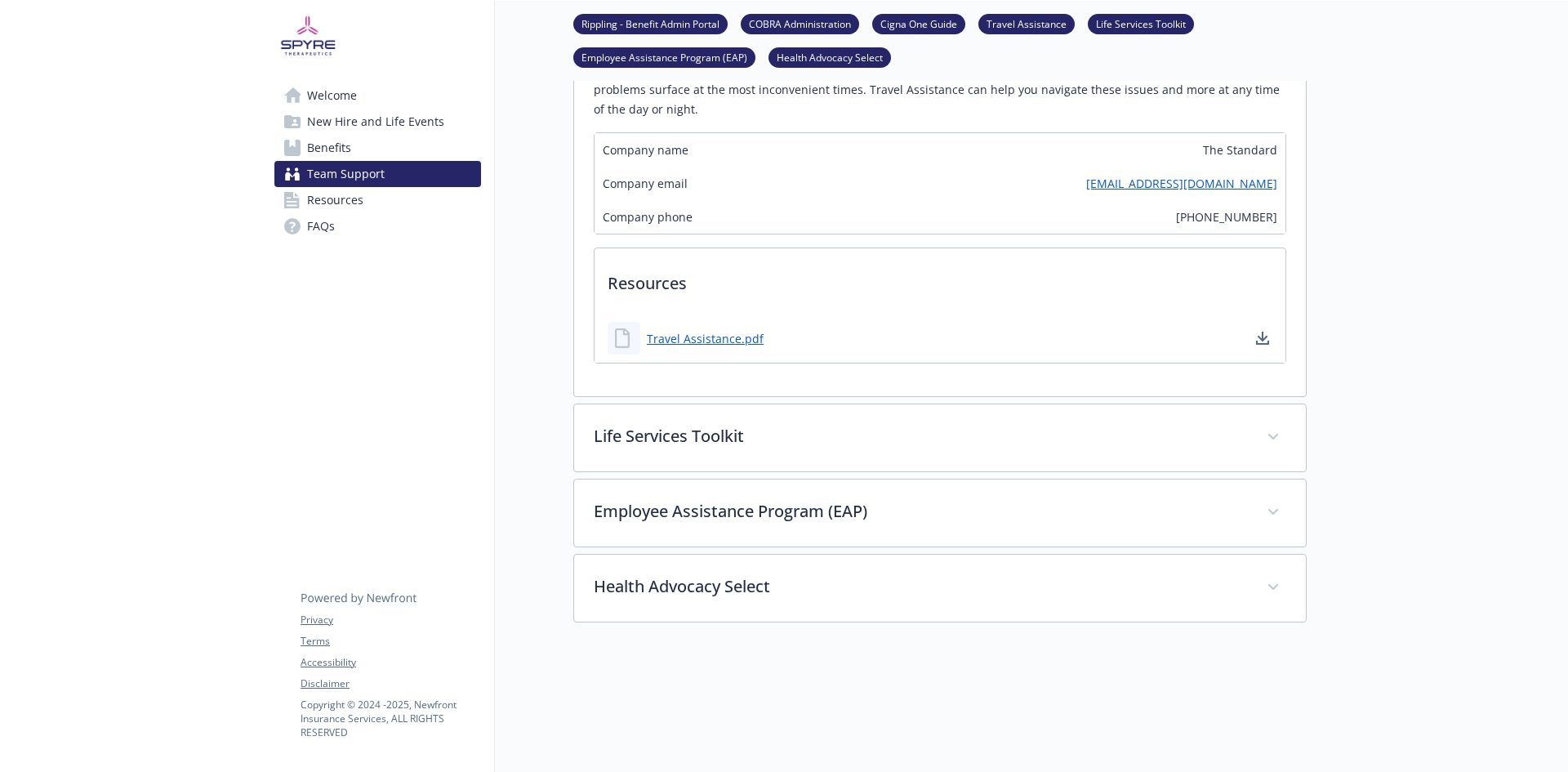
scroll to position [653, 0]
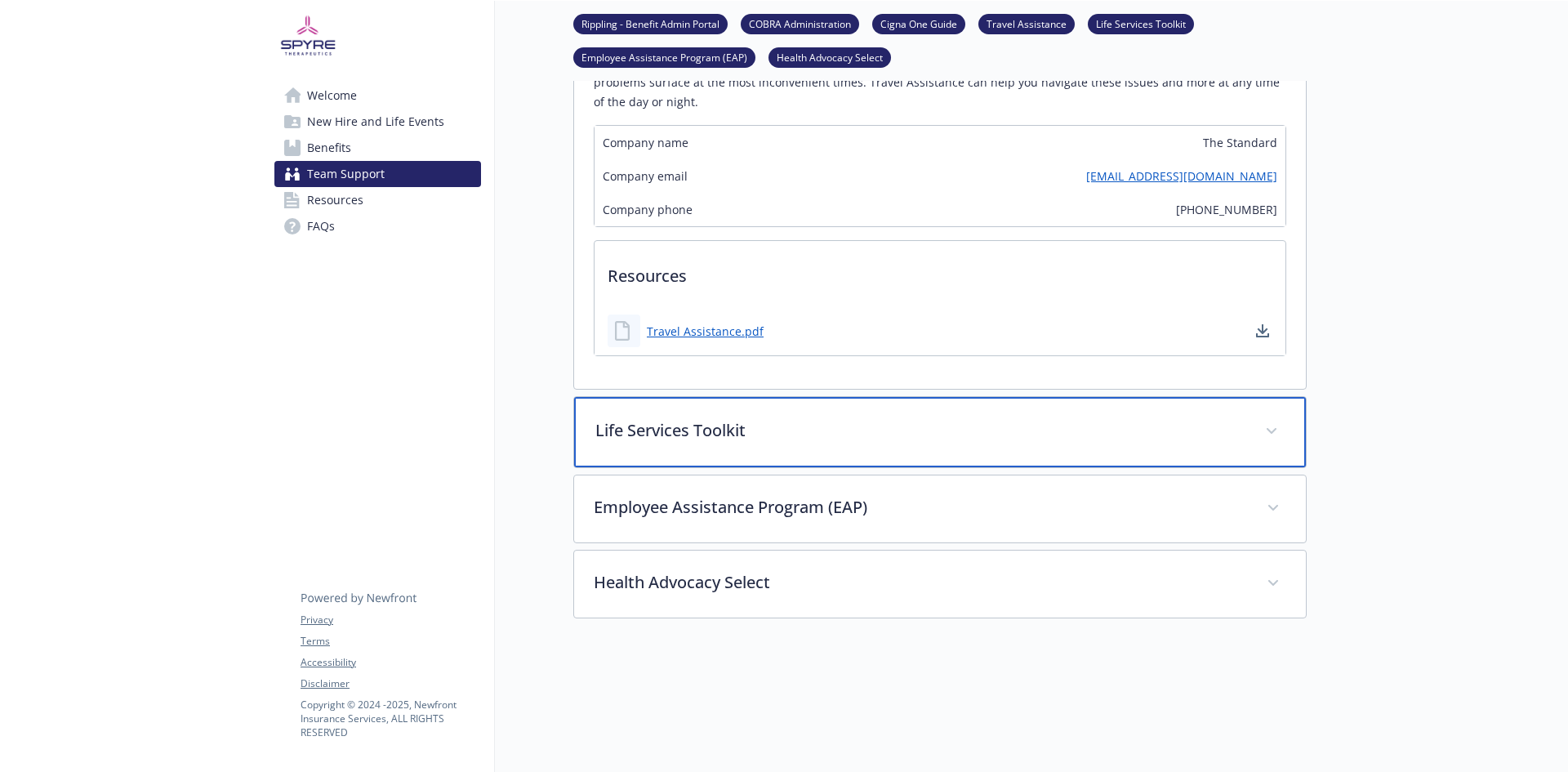
click at [953, 444] on div "Life Services Toolkit" at bounding box center [940, 431] width 732 height 70
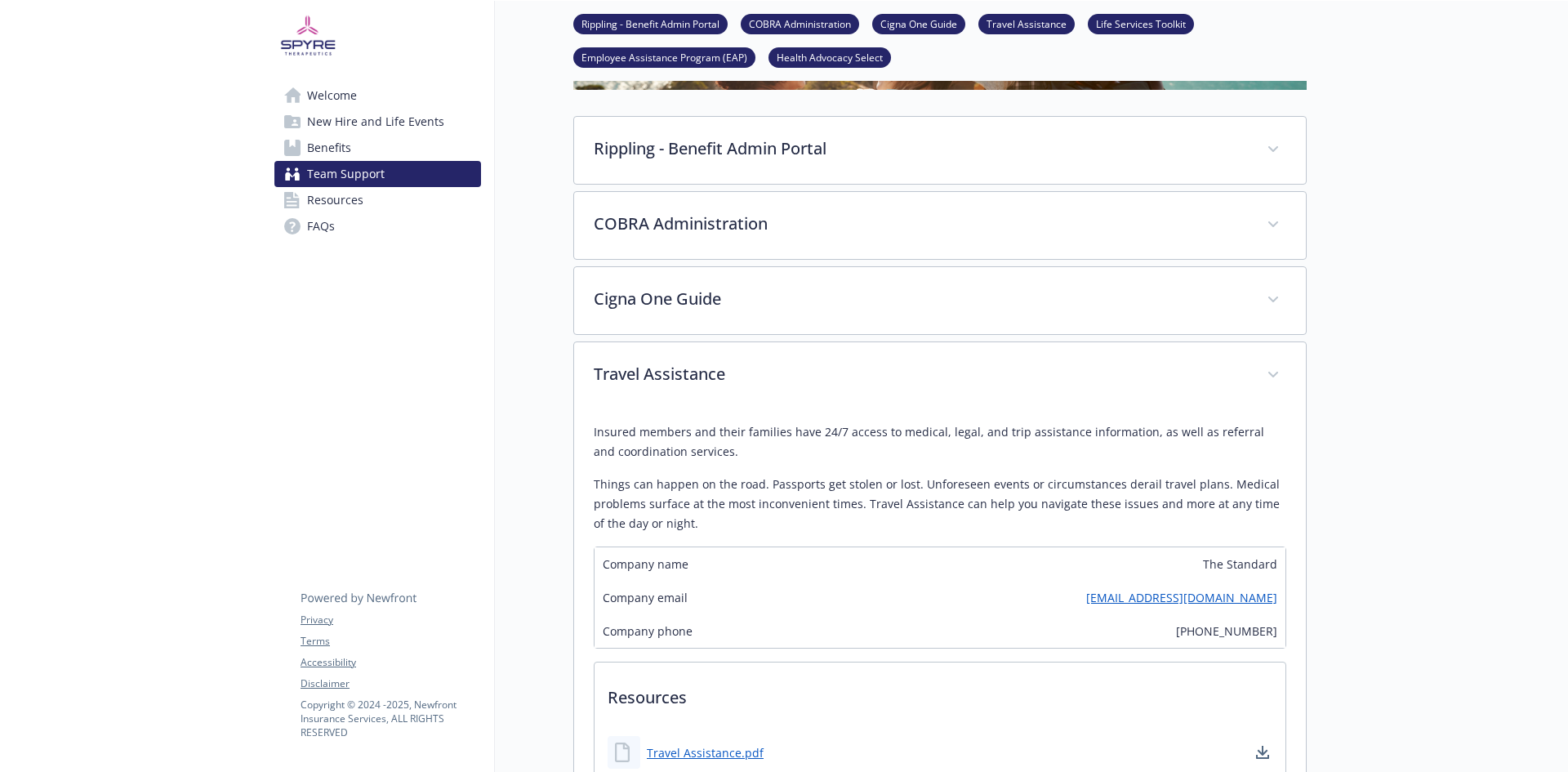
scroll to position [0, 0]
